Goal: Check status: Check status

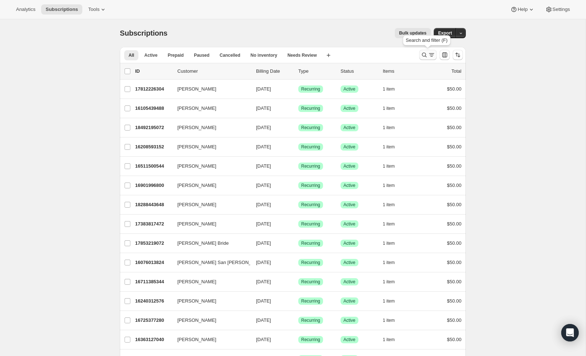
click at [431, 59] on button "Search and filter results" at bounding box center [427, 55] width 17 height 10
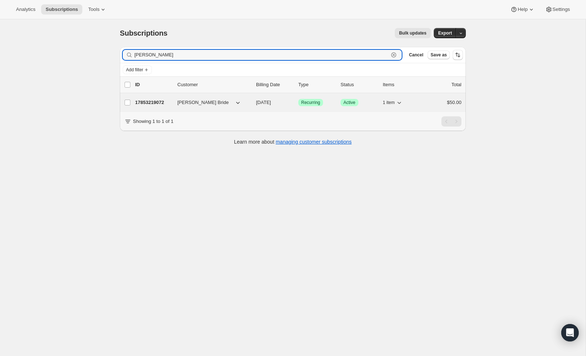
type input "kristi br"
click at [146, 103] on p "17853219072" at bounding box center [153, 102] width 36 height 7
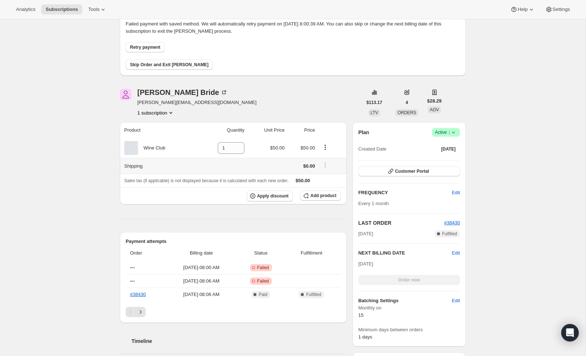
scroll to position [46, 0]
click at [160, 46] on span "Retry payment" at bounding box center [145, 48] width 30 height 6
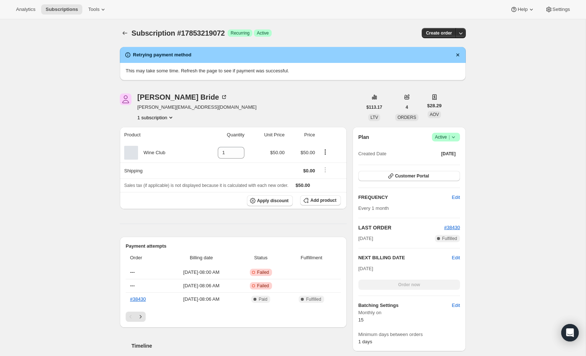
scroll to position [0, 0]
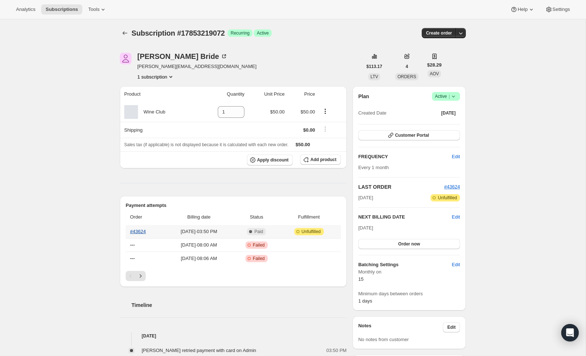
click at [139, 231] on link "#43624" at bounding box center [138, 231] width 16 height 5
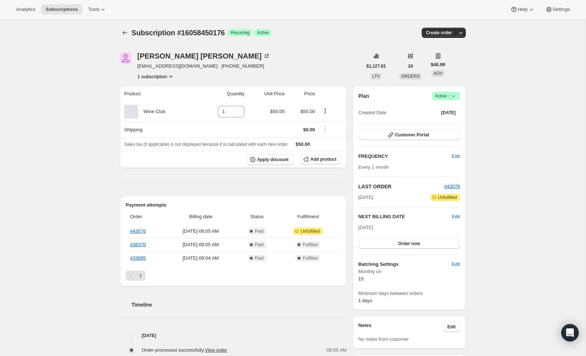
scroll to position [1, 0]
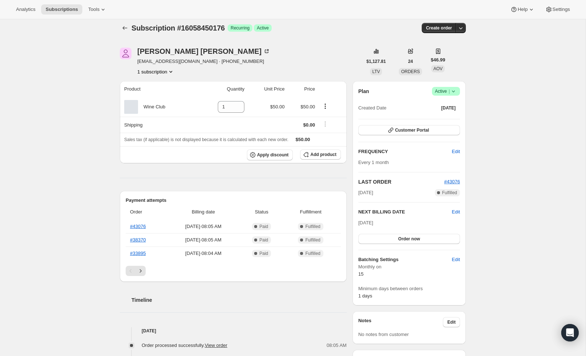
scroll to position [7, 0]
